Goal: Navigation & Orientation: Find specific page/section

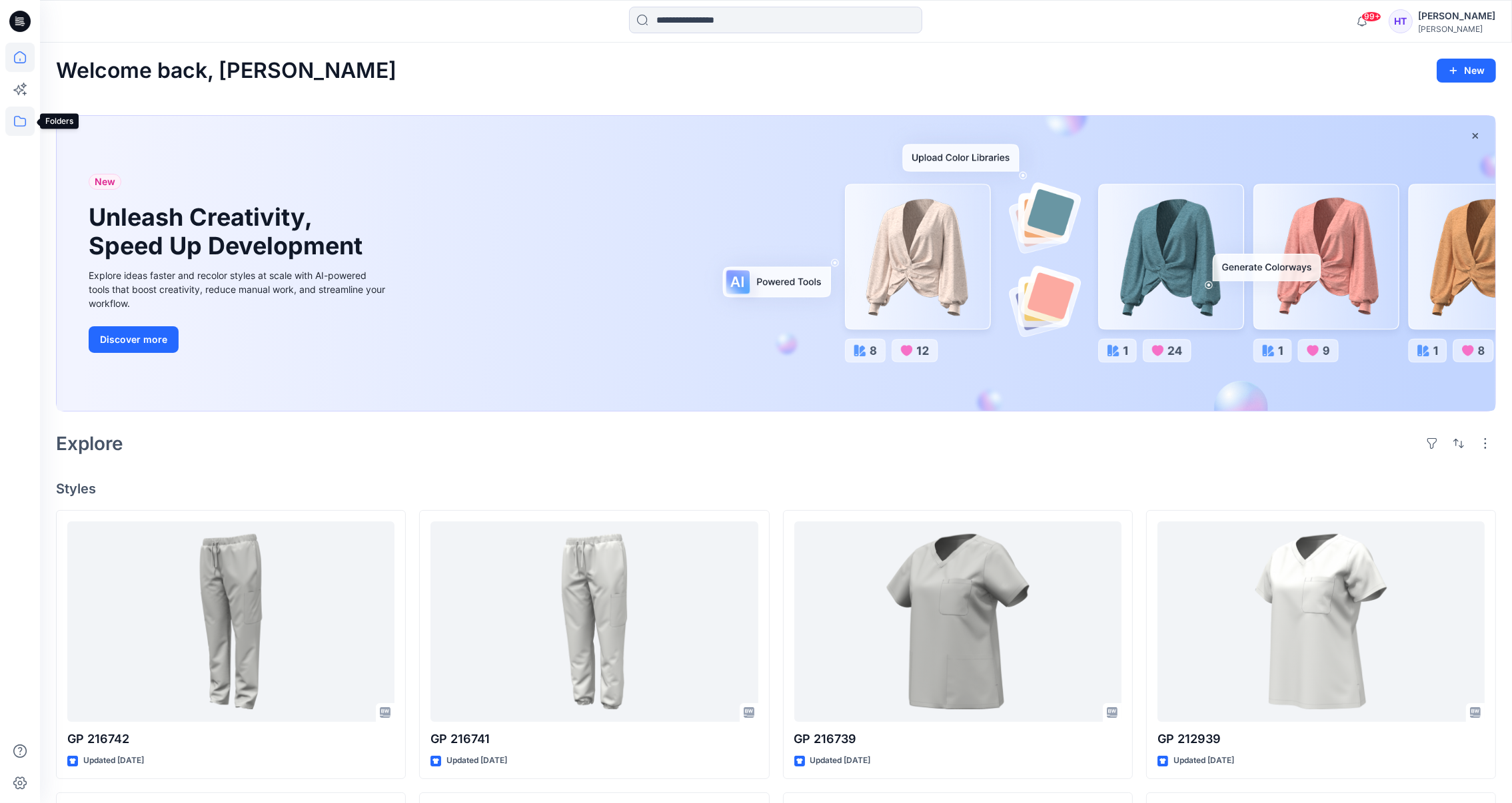
click at [18, 116] on icon at bounding box center [20, 121] width 30 height 30
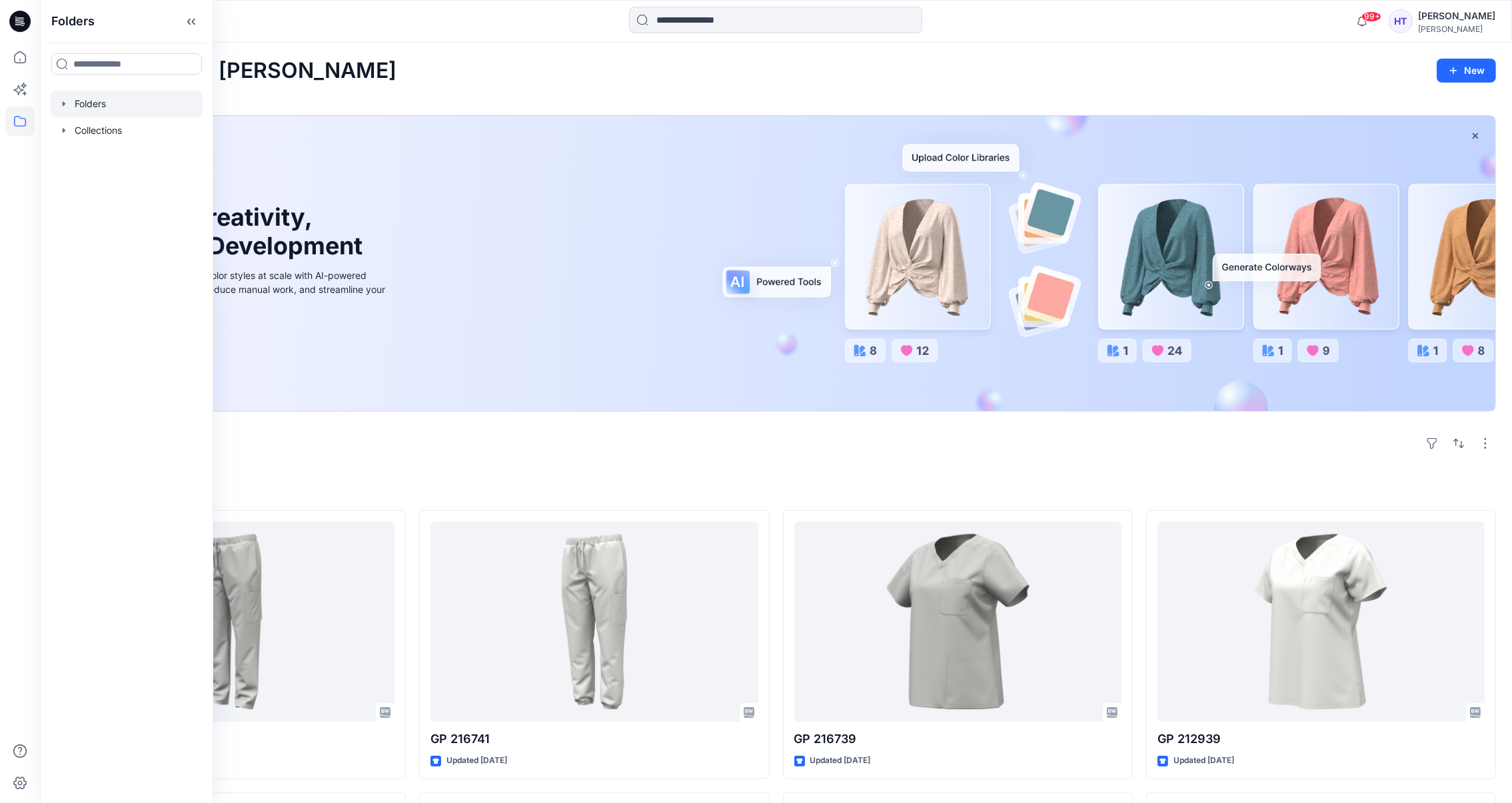
click at [107, 103] on div at bounding box center [126, 103] width 152 height 26
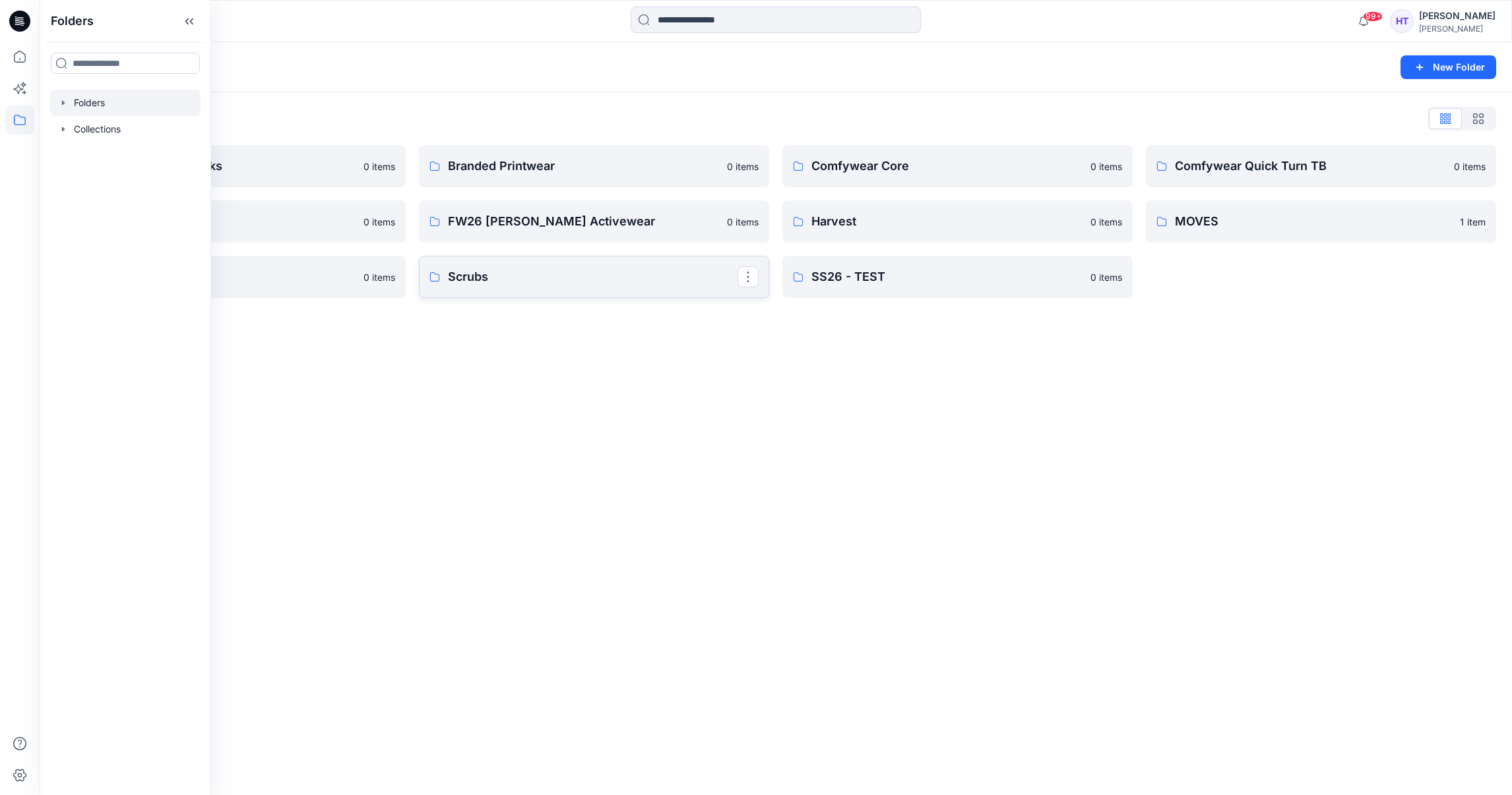
click at [639, 274] on p "Scrubs" at bounding box center [593, 276] width 290 height 18
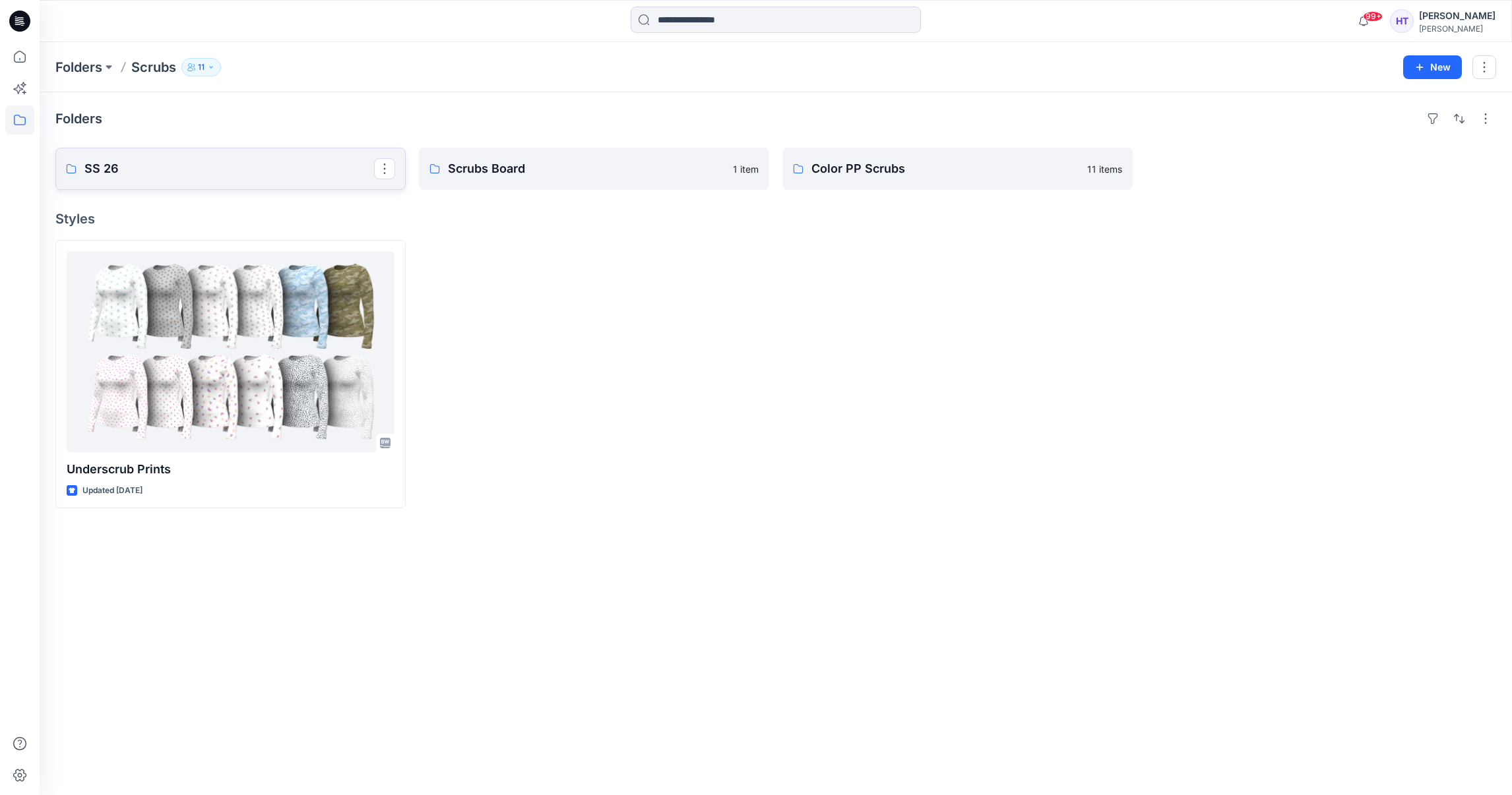
click at [187, 161] on p "SS 26" at bounding box center [229, 168] width 290 height 18
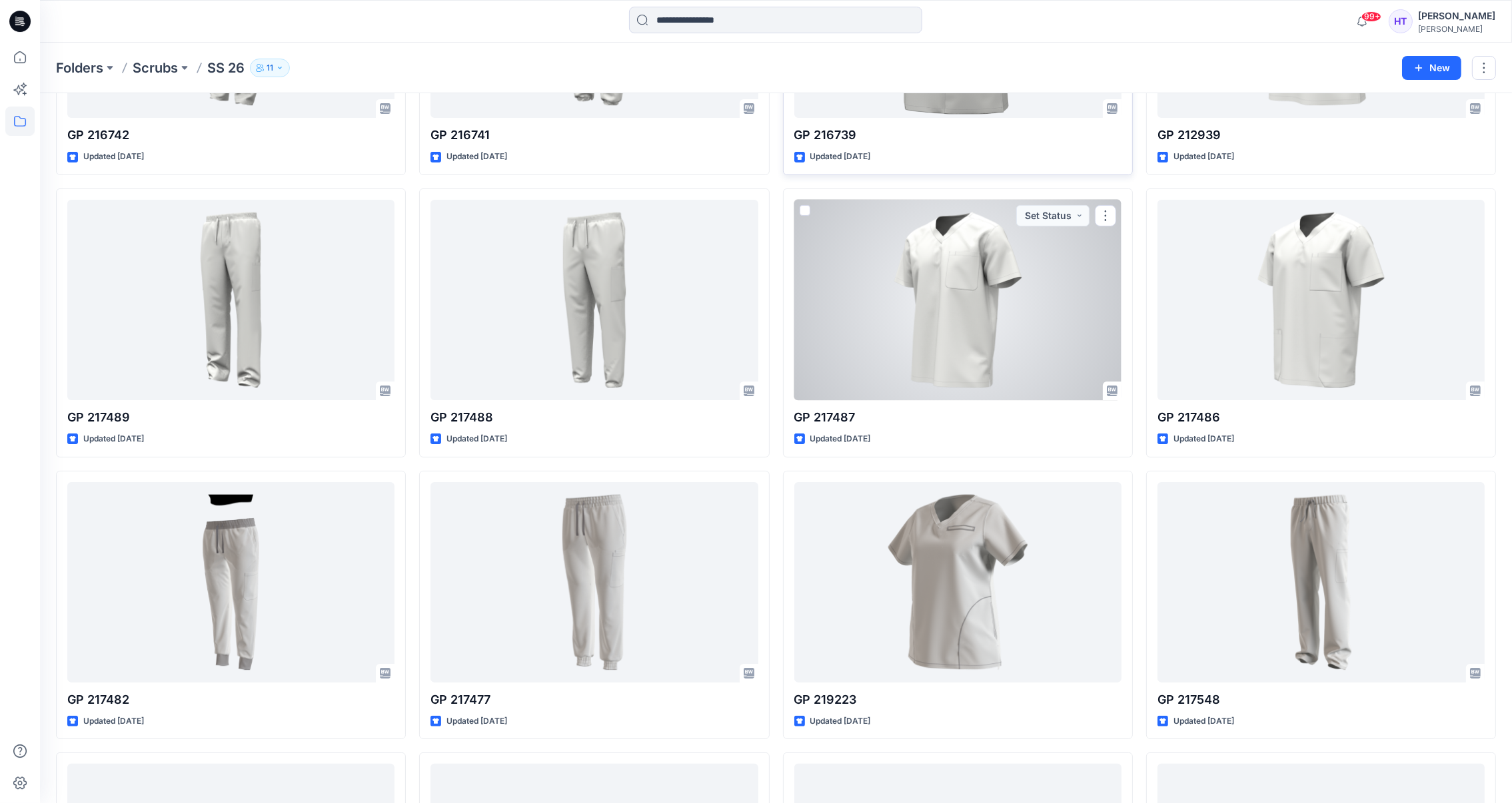
scroll to position [543, 0]
